Goal: Task Accomplishment & Management: Manage account settings

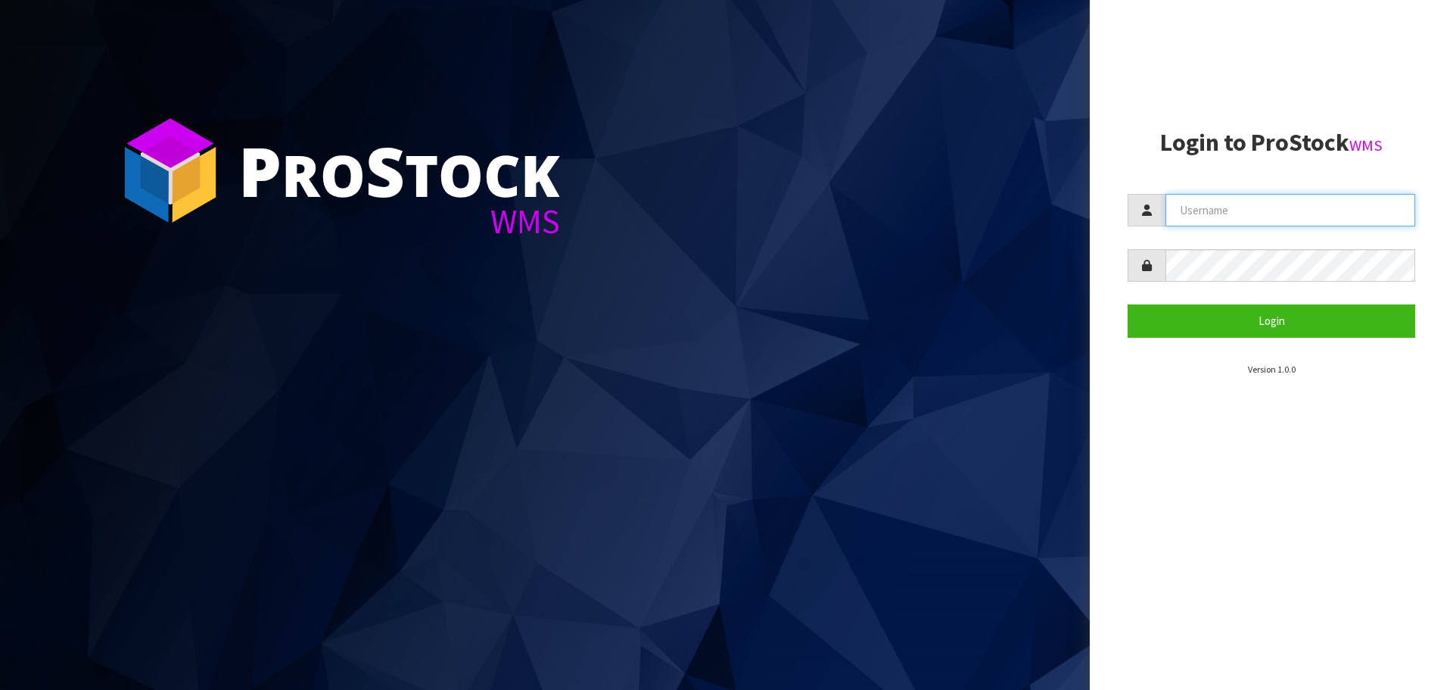
drag, startPoint x: 1279, startPoint y: 203, endPoint x: 1279, endPoint y: 225, distance: 22.0
click at [1279, 203] on input "text" at bounding box center [1291, 210] width 250 height 33
type input "[EMAIL_ADDRESS][DOMAIN_NAME]"
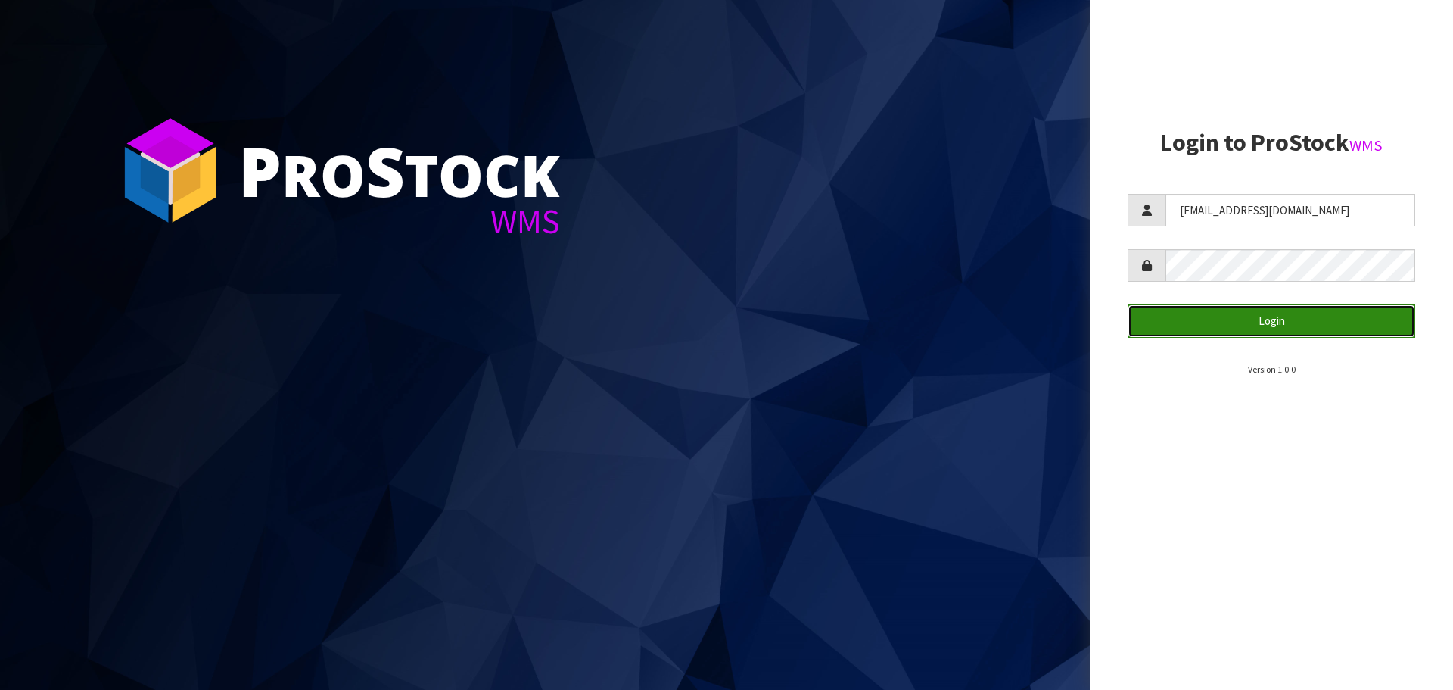
click at [1207, 325] on button "Login" at bounding box center [1272, 320] width 288 height 33
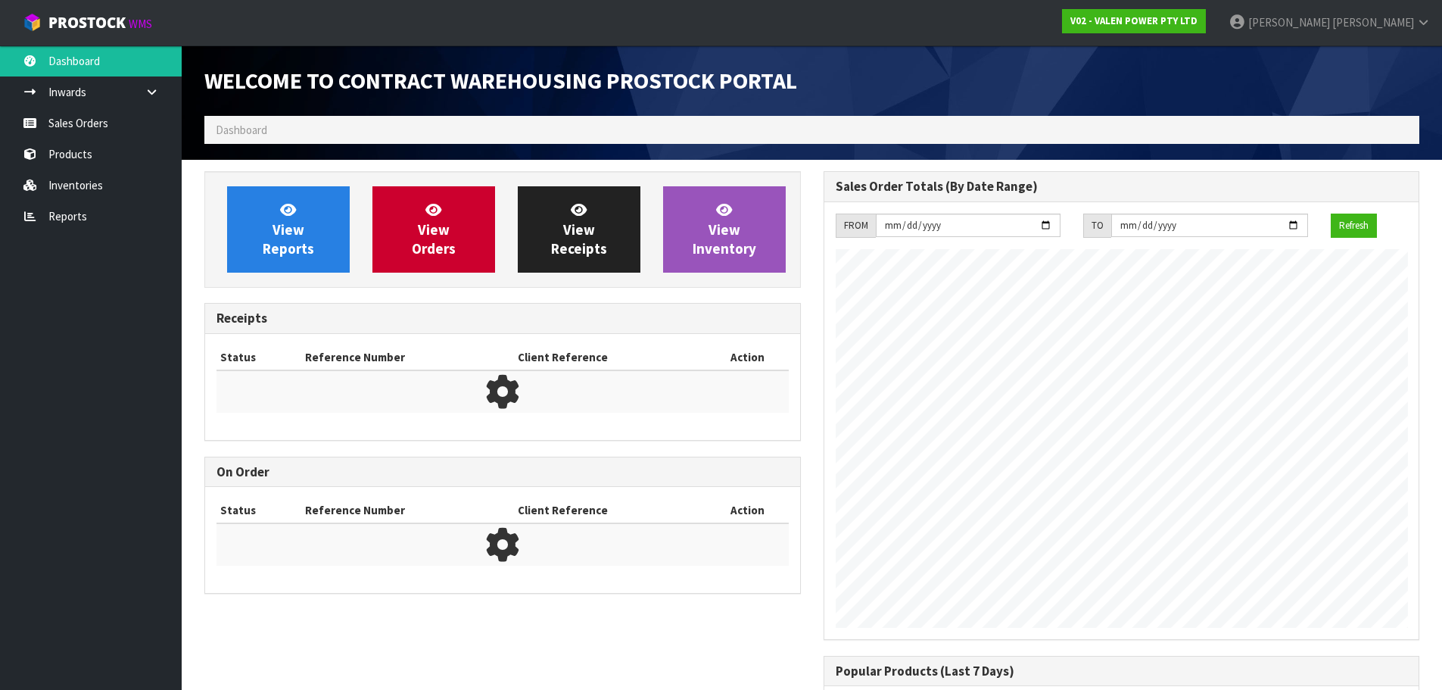
scroll to position [873, 618]
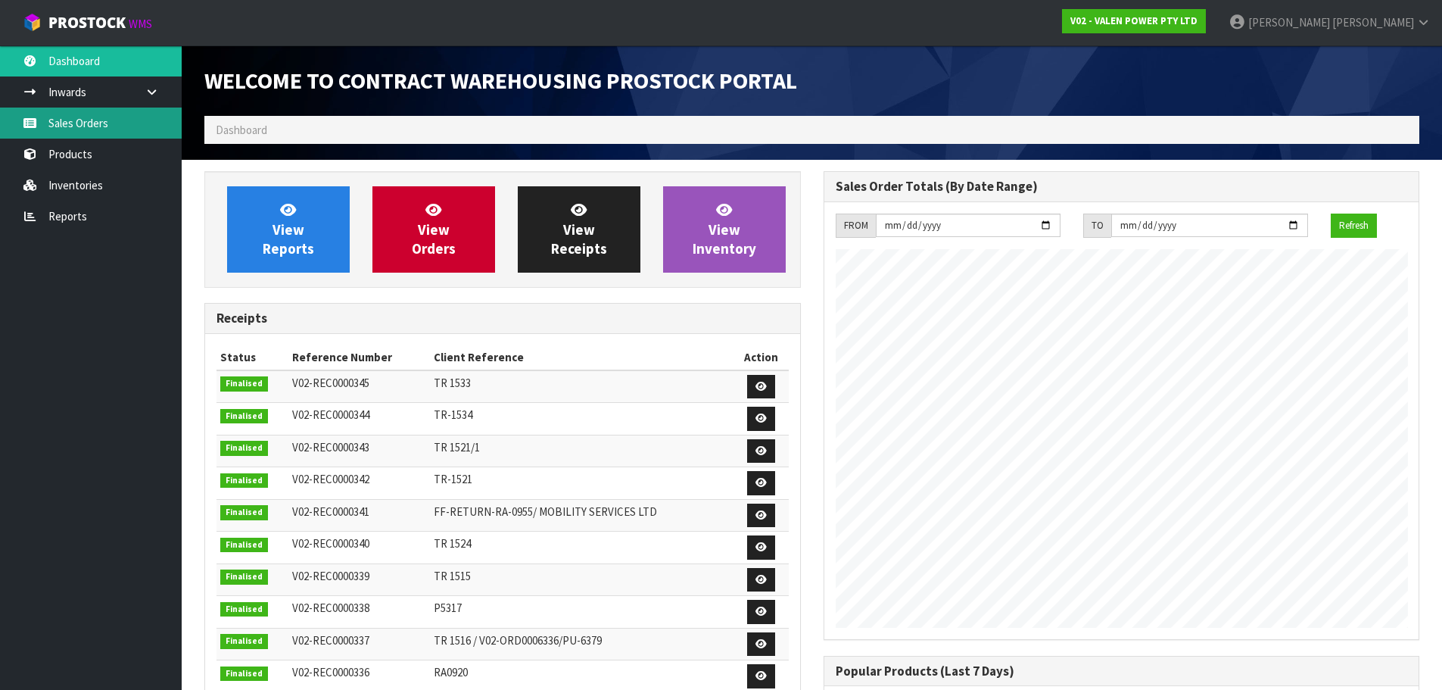
click at [86, 129] on link "Sales Orders" at bounding box center [91, 122] width 182 height 31
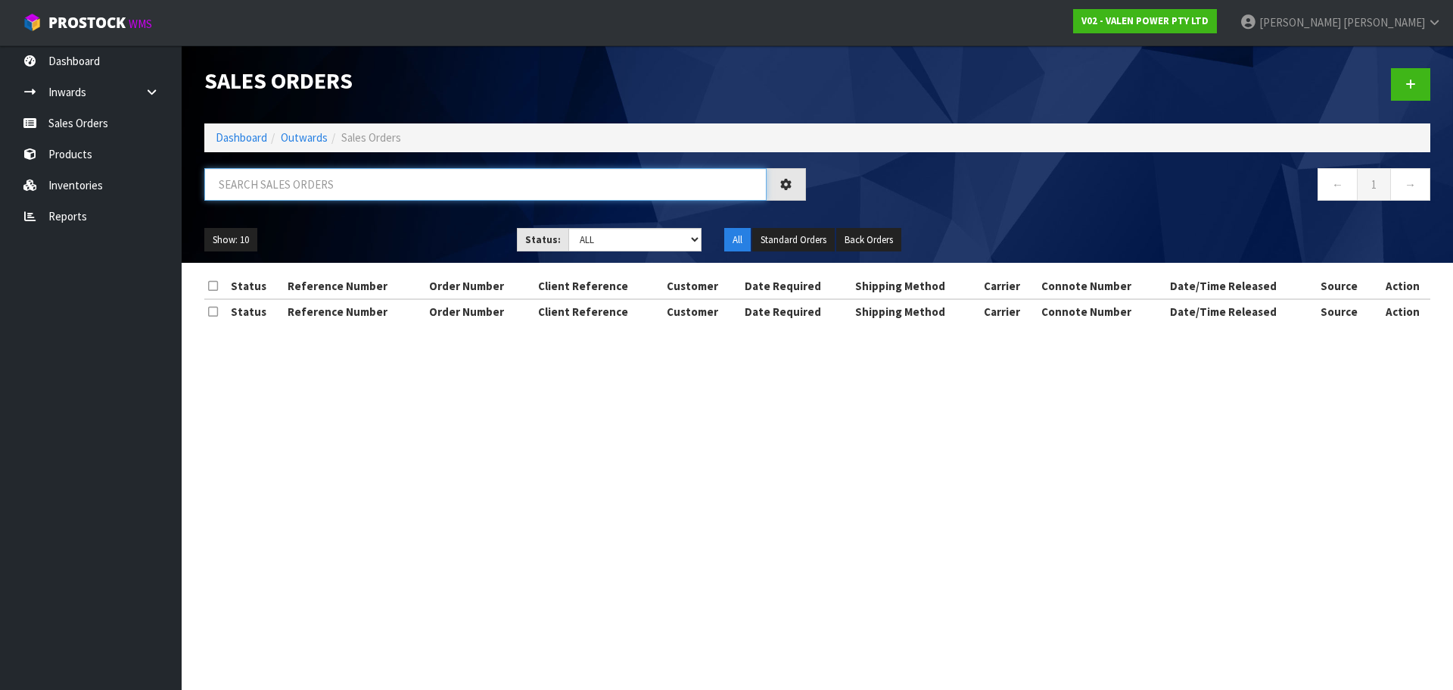
click at [298, 188] on input "text" at bounding box center [485, 184] width 562 height 33
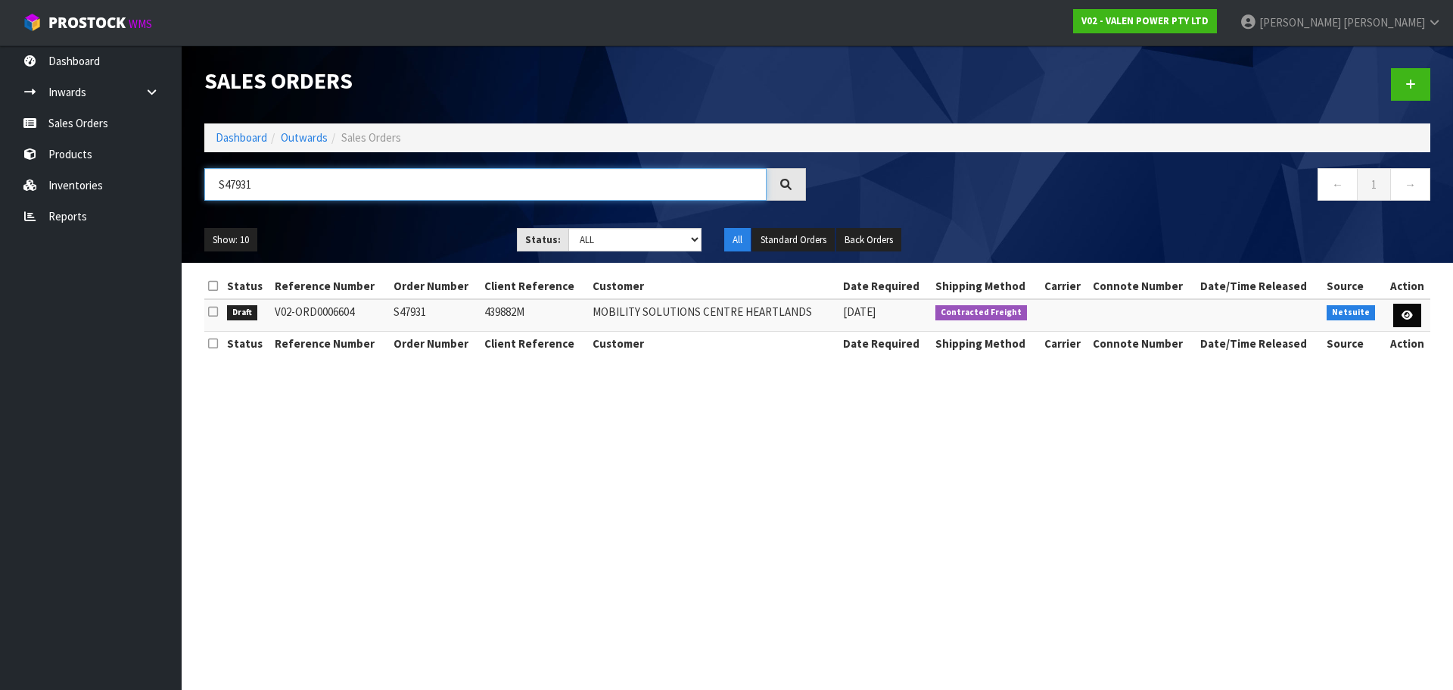
type input "S47931"
click at [1416, 317] on link at bounding box center [1408, 316] width 28 height 24
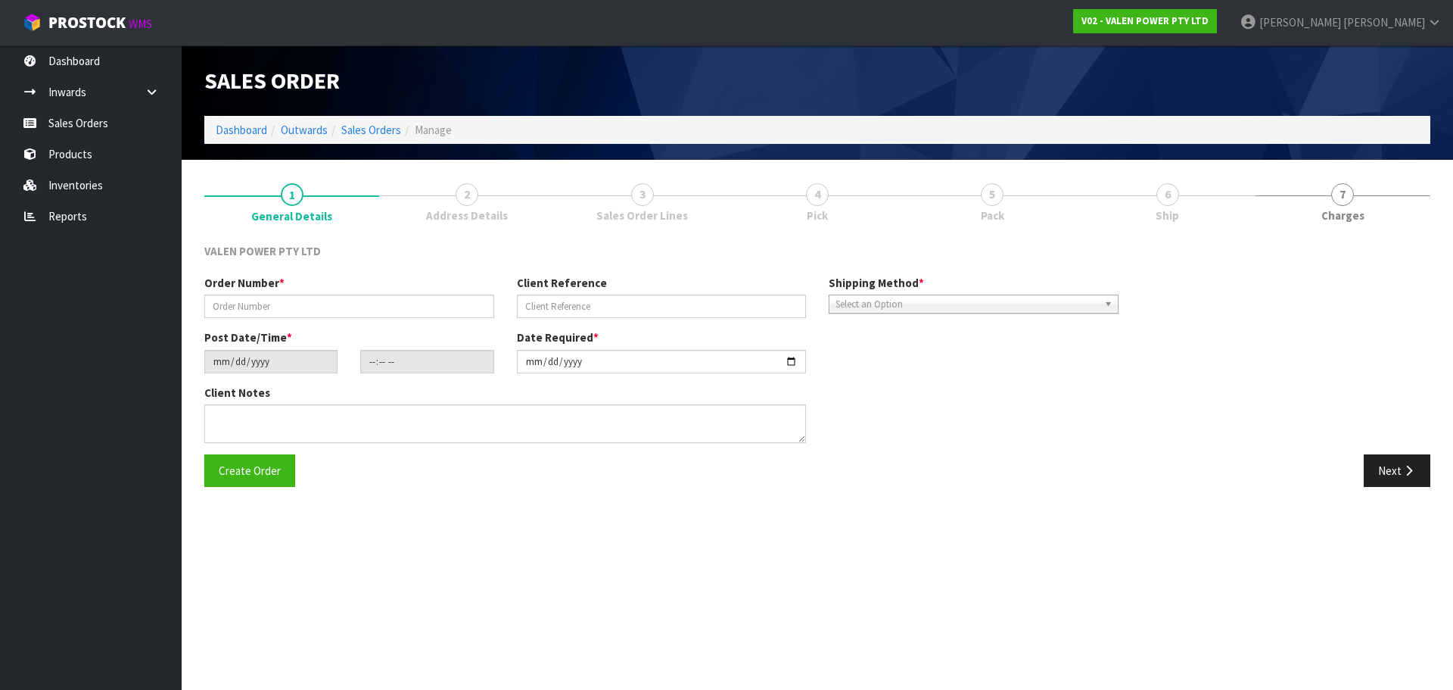
type input "S47931"
type input "439882M"
type input "[DATE]"
type input "11:15:07.000"
type input "[DATE]"
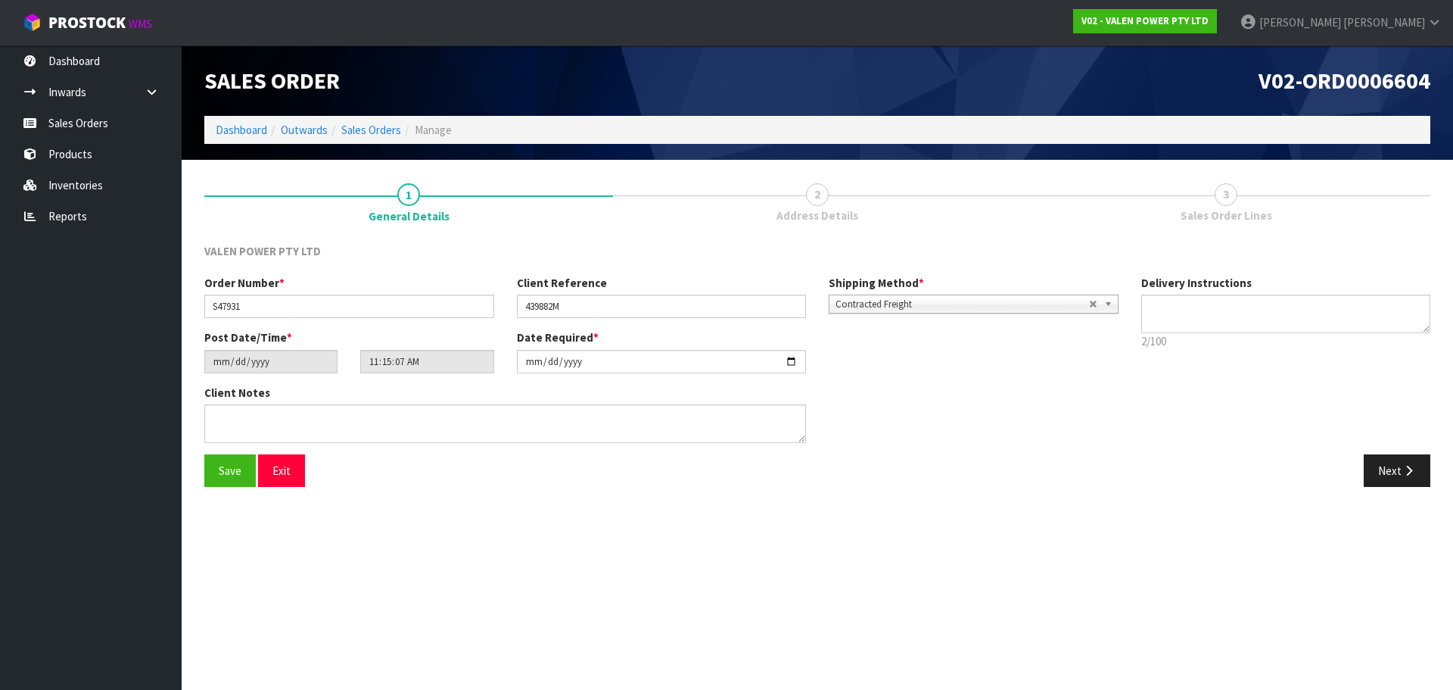
click at [1207, 219] on span "Sales Order Lines" at bounding box center [1227, 215] width 92 height 16
click at [1371, 470] on button "Next" at bounding box center [1397, 470] width 67 height 33
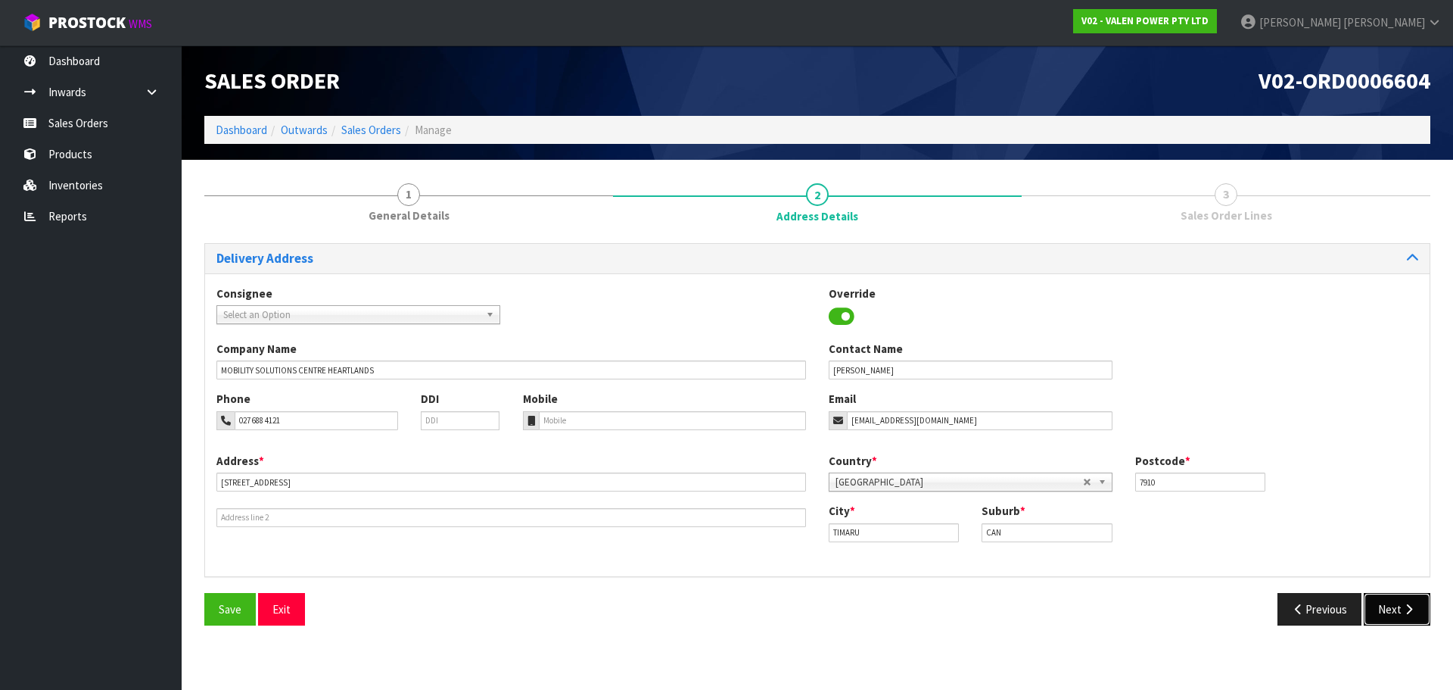
click at [1396, 606] on button "Next" at bounding box center [1397, 609] width 67 height 33
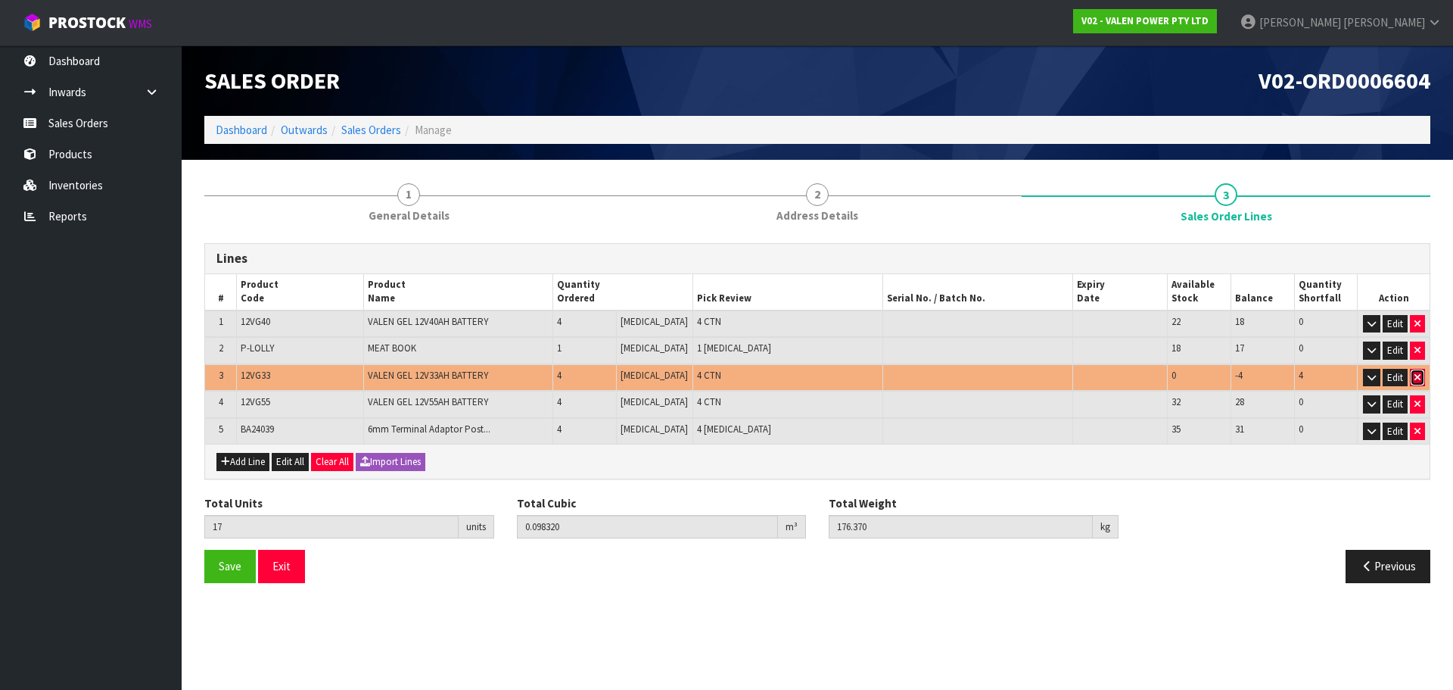
click at [1410, 379] on button "button" at bounding box center [1417, 378] width 15 height 18
type input "13"
type input "0.0748"
type input "134.45"
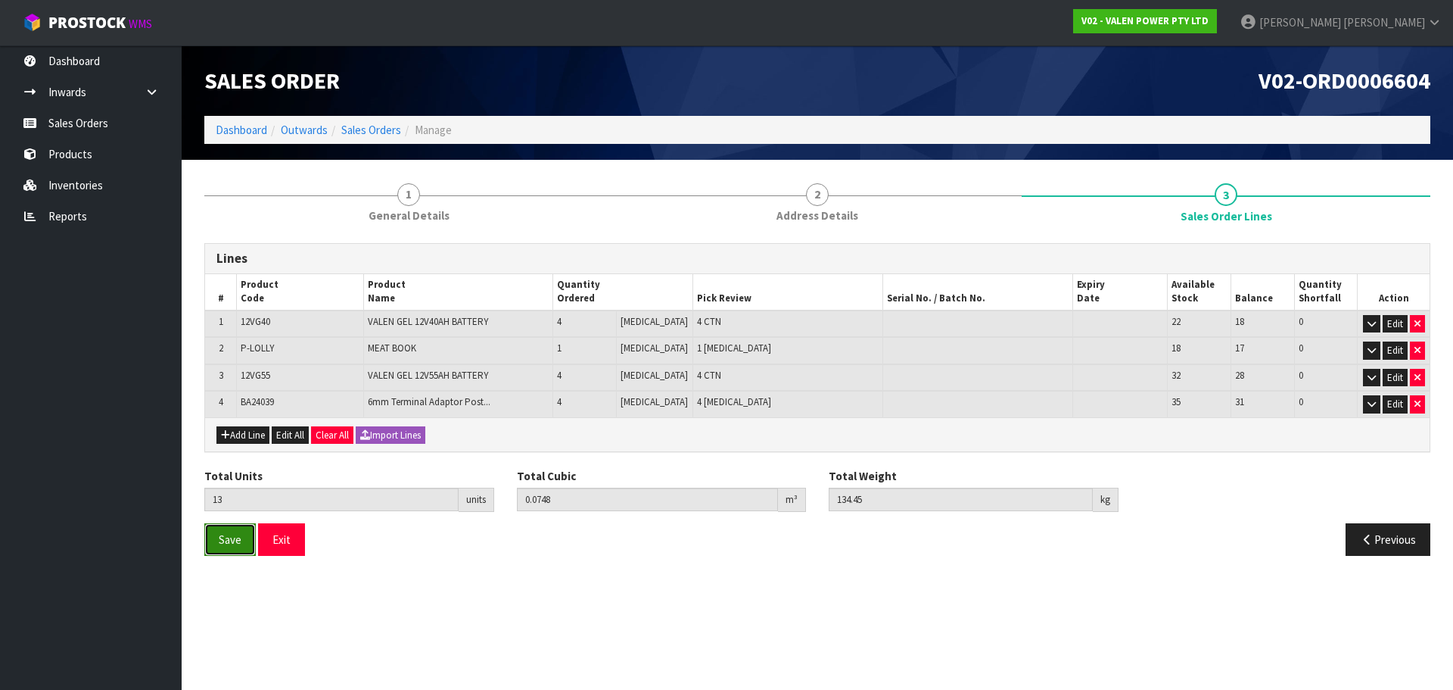
click at [228, 551] on button "Save" at bounding box center [229, 539] width 51 height 33
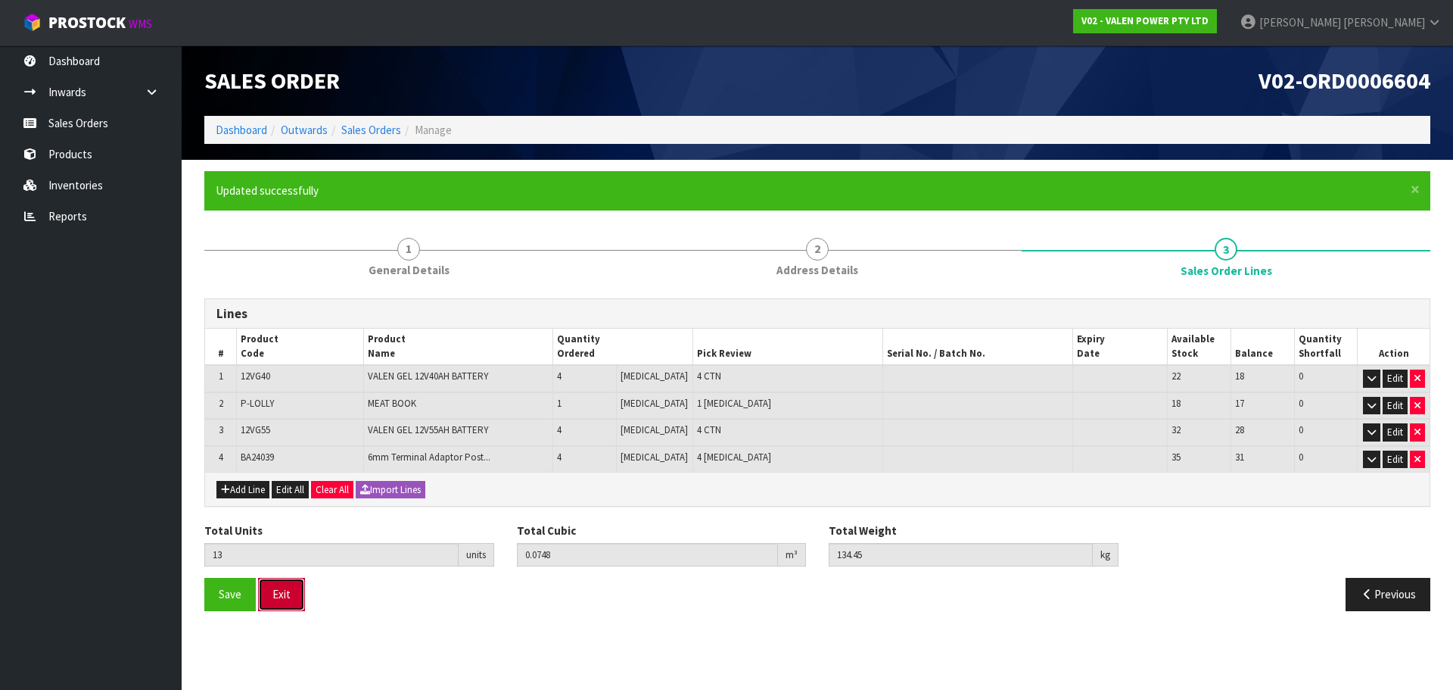
click at [298, 584] on button "Exit" at bounding box center [281, 594] width 47 height 33
